Goal: Information Seeking & Learning: Check status

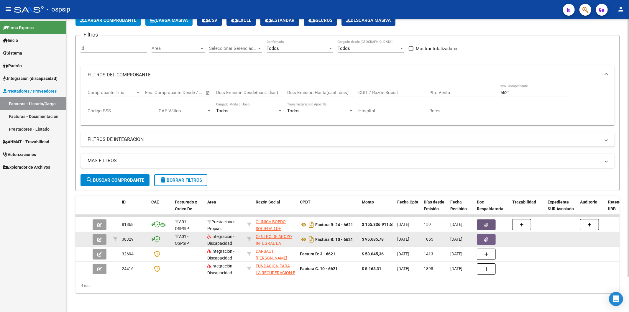
scroll to position [40, 0]
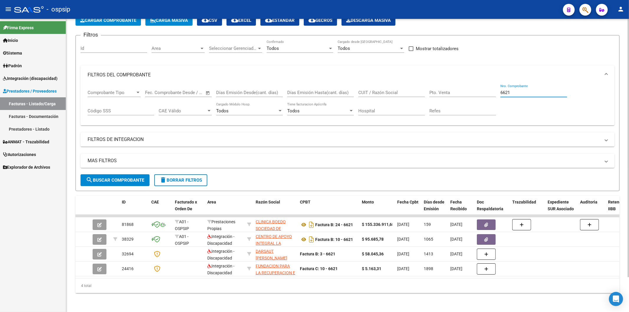
click at [528, 90] on input "6621" at bounding box center [533, 92] width 67 height 5
type input "6"
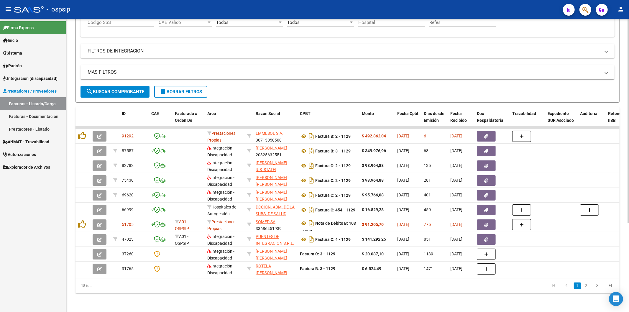
scroll to position [30, 0]
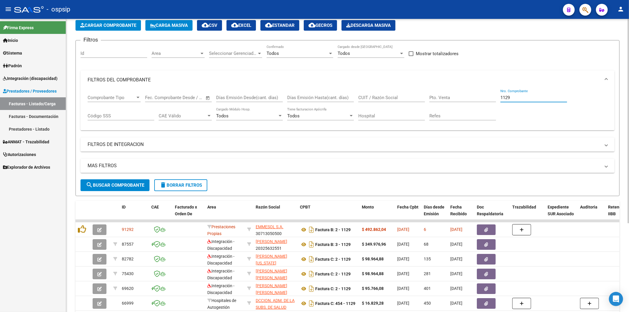
click at [523, 99] on input "1129" at bounding box center [533, 97] width 67 height 5
type input "1"
click at [390, 95] on input "CUIT / Razón Social" at bounding box center [391, 97] width 67 height 5
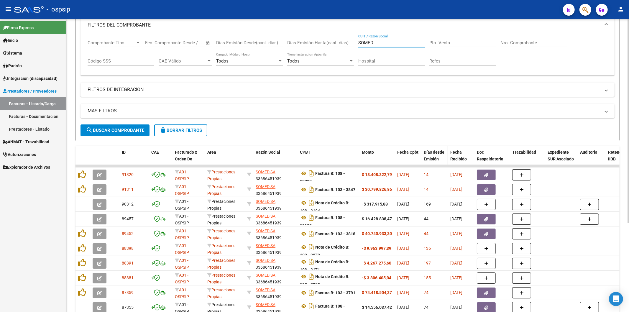
scroll to position [128, 0]
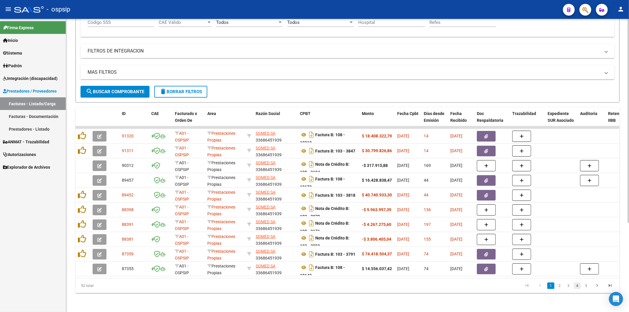
type input "SOMED"
click at [579, 284] on link "4" at bounding box center [577, 285] width 7 height 6
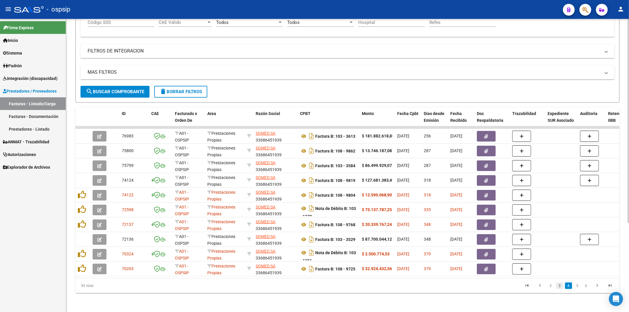
click at [559, 286] on link "3" at bounding box center [559, 285] width 7 height 6
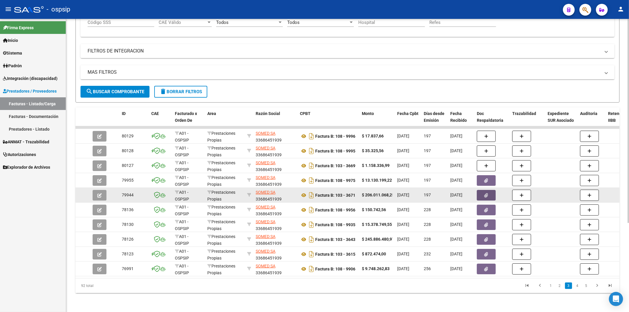
click at [487, 193] on icon "button" at bounding box center [486, 195] width 4 height 4
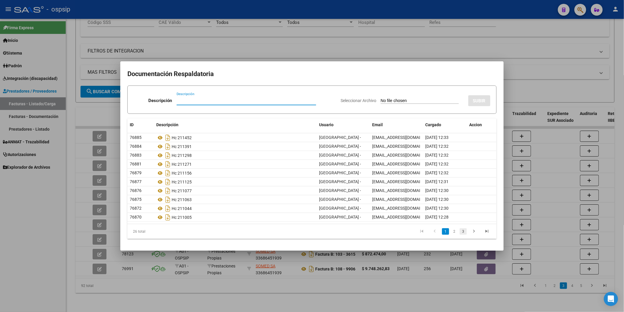
click at [460, 231] on link "3" at bounding box center [463, 231] width 7 height 6
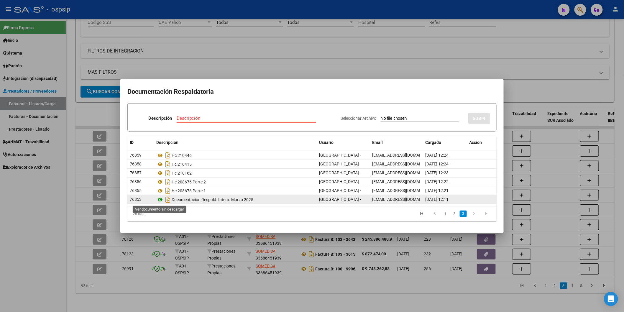
click at [158, 198] on icon at bounding box center [160, 199] width 8 height 7
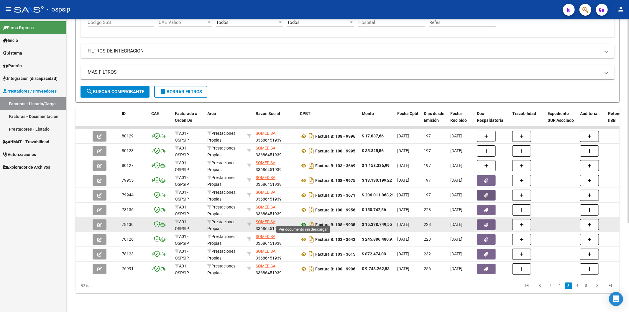
click at [304, 221] on icon at bounding box center [304, 224] width 8 height 7
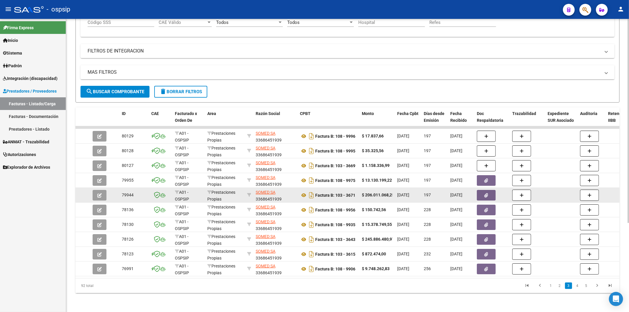
click at [487, 193] on icon "button" at bounding box center [486, 195] width 4 height 4
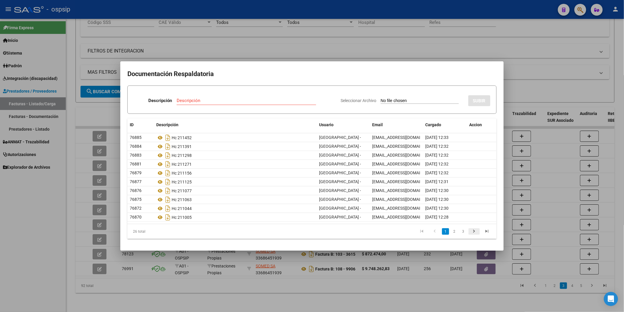
click at [472, 231] on icon "go to next page" at bounding box center [474, 231] width 8 height 7
click at [464, 232] on link "3" at bounding box center [463, 231] width 7 height 6
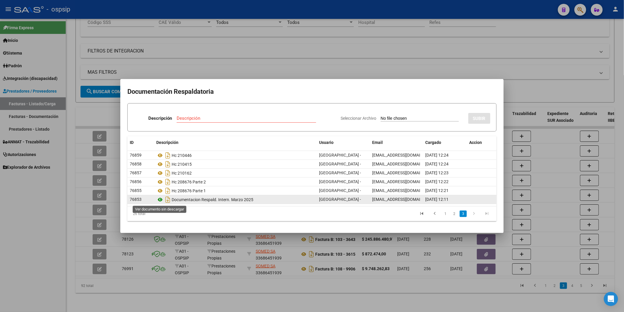
click at [160, 199] on icon at bounding box center [160, 199] width 8 height 7
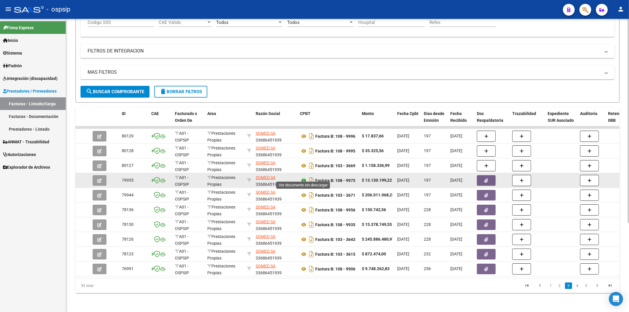
click at [301, 177] on icon at bounding box center [304, 180] width 8 height 7
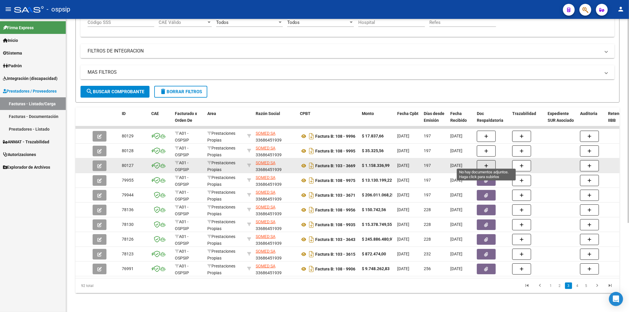
click at [485, 164] on icon "button" at bounding box center [486, 166] width 4 height 4
click at [304, 162] on icon at bounding box center [304, 165] width 8 height 7
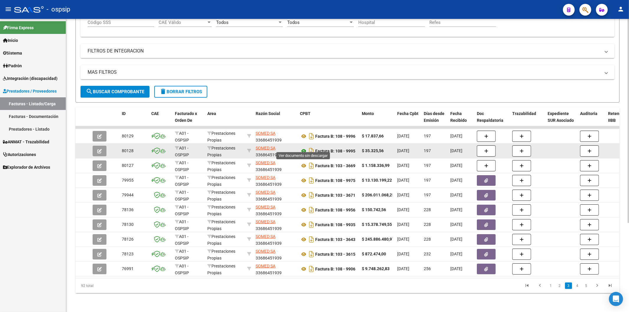
click at [302, 147] on icon at bounding box center [304, 150] width 8 height 7
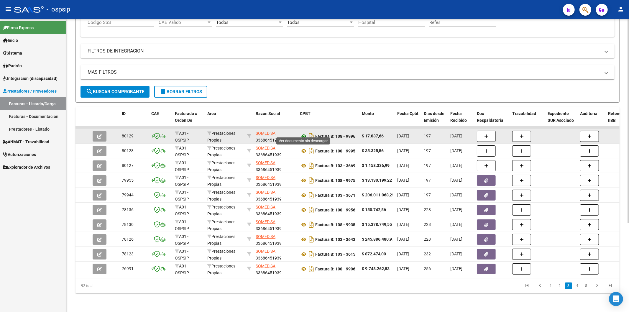
click at [304, 133] on icon at bounding box center [304, 136] width 8 height 7
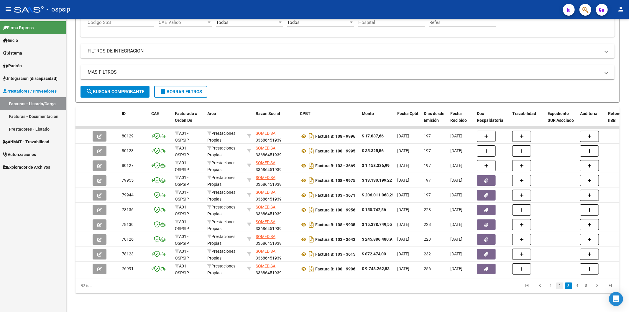
click at [558, 284] on link "2" at bounding box center [559, 285] width 7 height 6
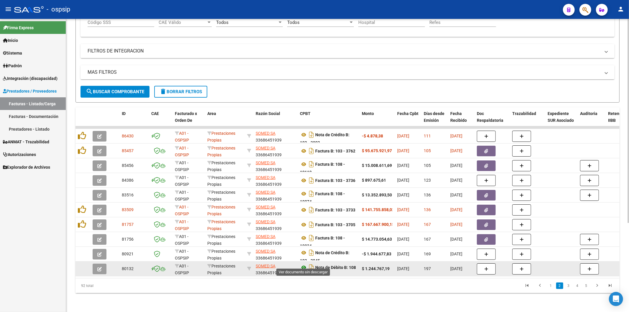
click at [302, 264] on icon at bounding box center [304, 267] width 8 height 7
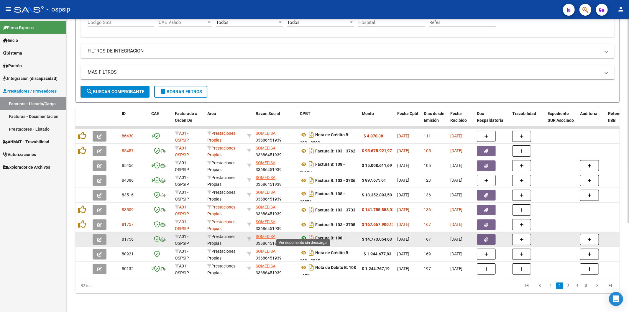
click at [304, 234] on icon at bounding box center [304, 237] width 8 height 7
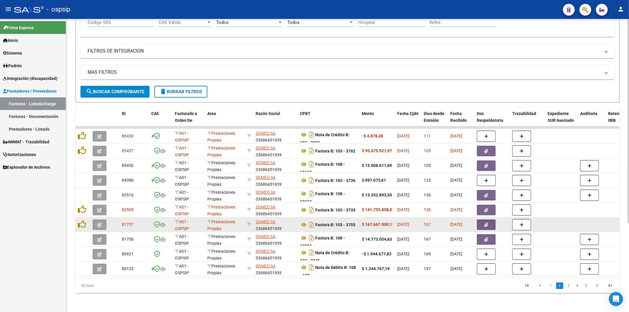
click at [487, 223] on icon "button" at bounding box center [486, 225] width 4 height 4
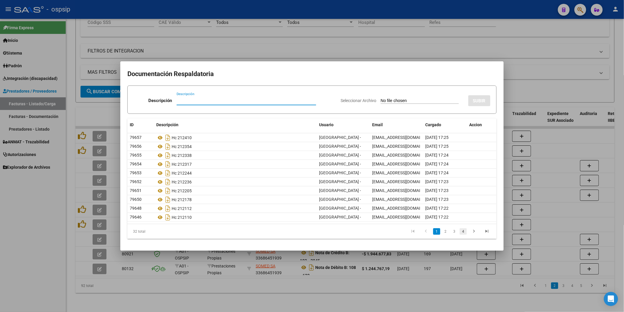
click at [463, 230] on link "4" at bounding box center [463, 231] width 7 height 6
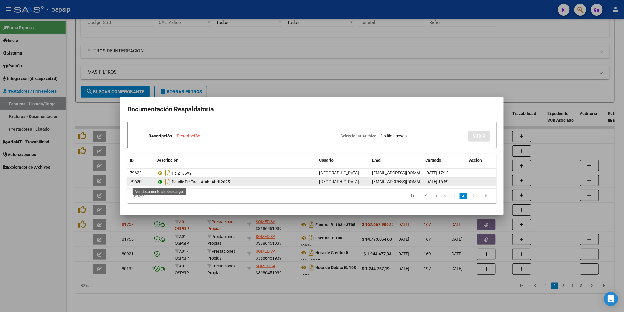
click at [160, 184] on icon at bounding box center [160, 181] width 8 height 7
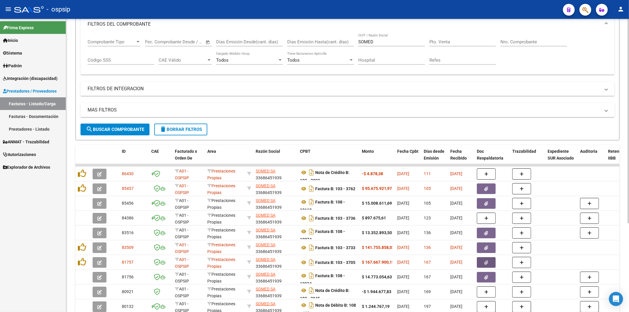
scroll to position [0, 0]
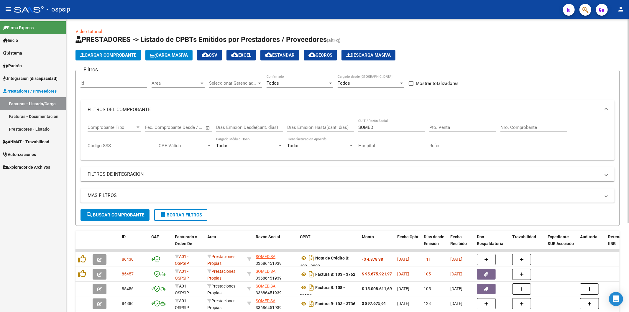
click at [385, 124] on div "SOMED CUIT / Razón Social" at bounding box center [391, 125] width 67 height 13
type input "S"
type input "7"
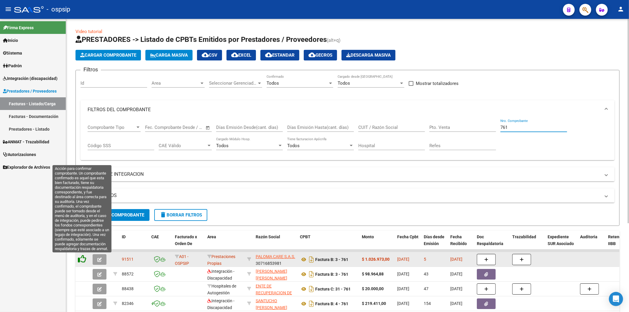
click at [81, 261] on icon at bounding box center [82, 259] width 8 height 8
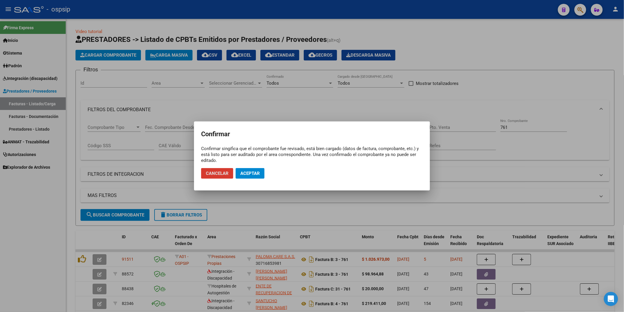
click at [256, 173] on span "Aceptar" at bounding box center [249, 173] width 19 height 5
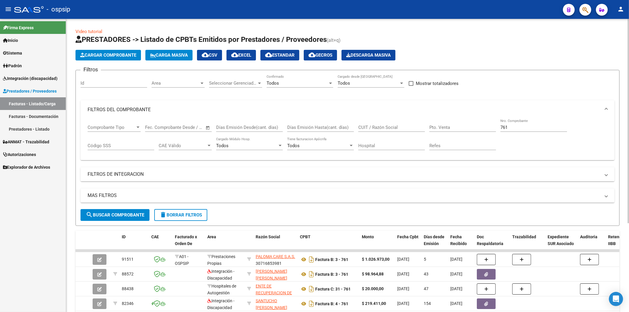
click at [526, 130] on input "761" at bounding box center [533, 127] width 67 height 5
type input "7"
type input "6"
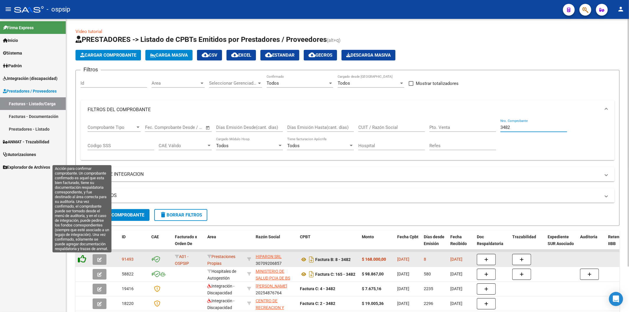
click at [80, 260] on icon at bounding box center [82, 259] width 8 height 8
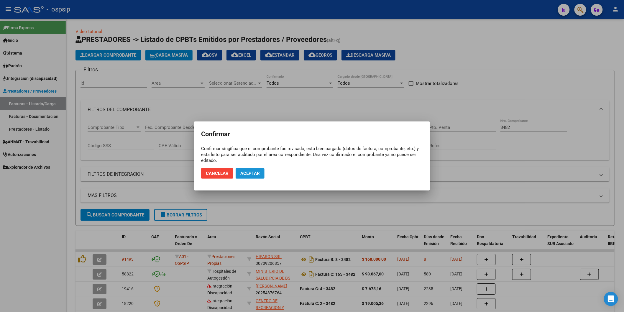
click at [262, 173] on button "Aceptar" at bounding box center [250, 173] width 29 height 11
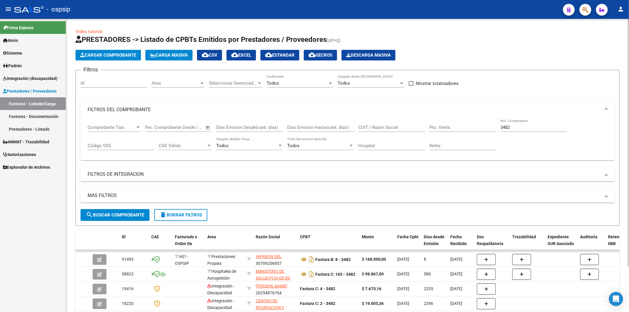
click at [540, 128] on input "3482" at bounding box center [533, 127] width 67 height 5
type input "3"
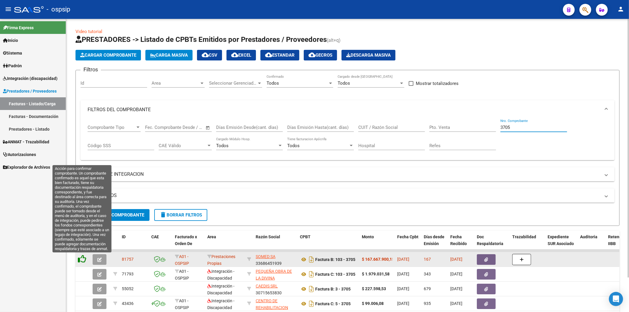
click at [82, 257] on icon at bounding box center [82, 259] width 8 height 8
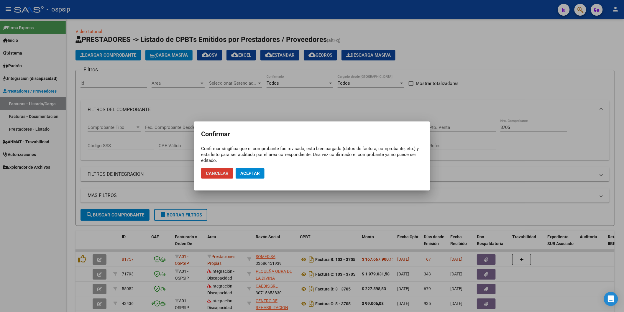
click at [257, 171] on span "Aceptar" at bounding box center [249, 173] width 19 height 5
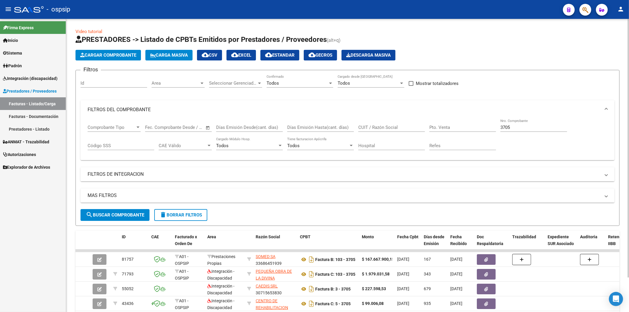
click at [534, 129] on input "3705" at bounding box center [533, 127] width 67 height 5
type input "3"
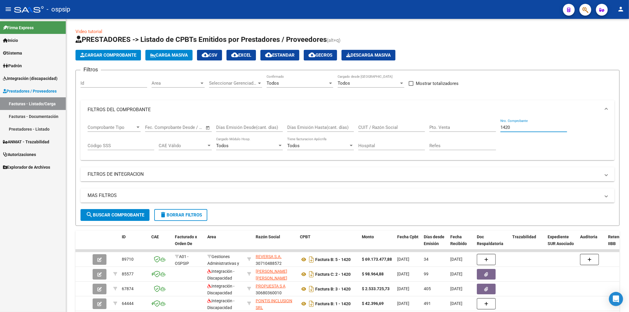
type input "1420"
